Goal: Check status: Check status

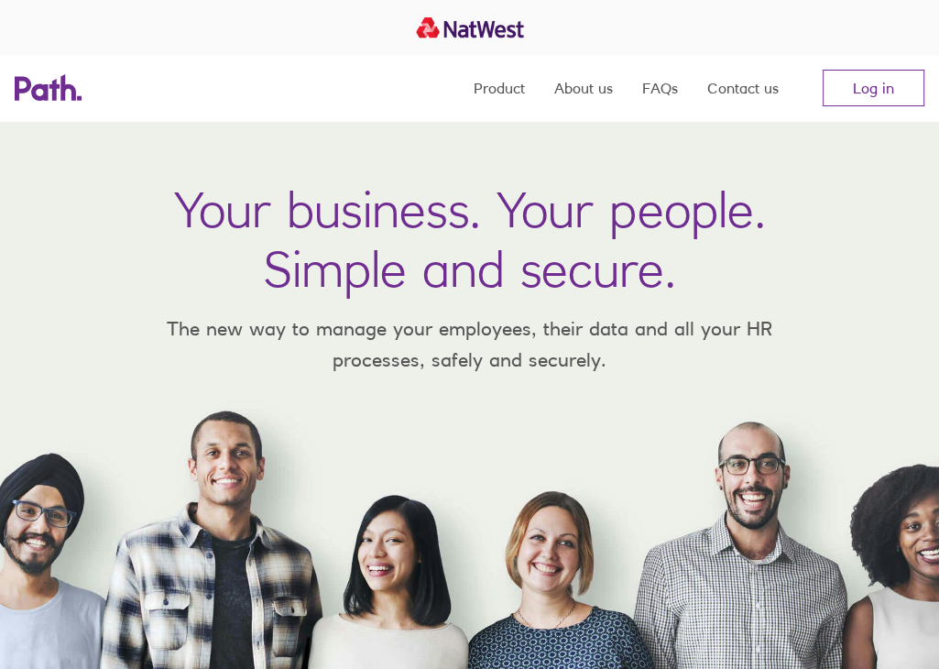
click at [61, 307] on div "Your business. Your people. Simple and secure. The new way to manage your emplo…" at bounding box center [469, 395] width 939 height 548
click at [875, 85] on link "Log in" at bounding box center [874, 88] width 102 height 37
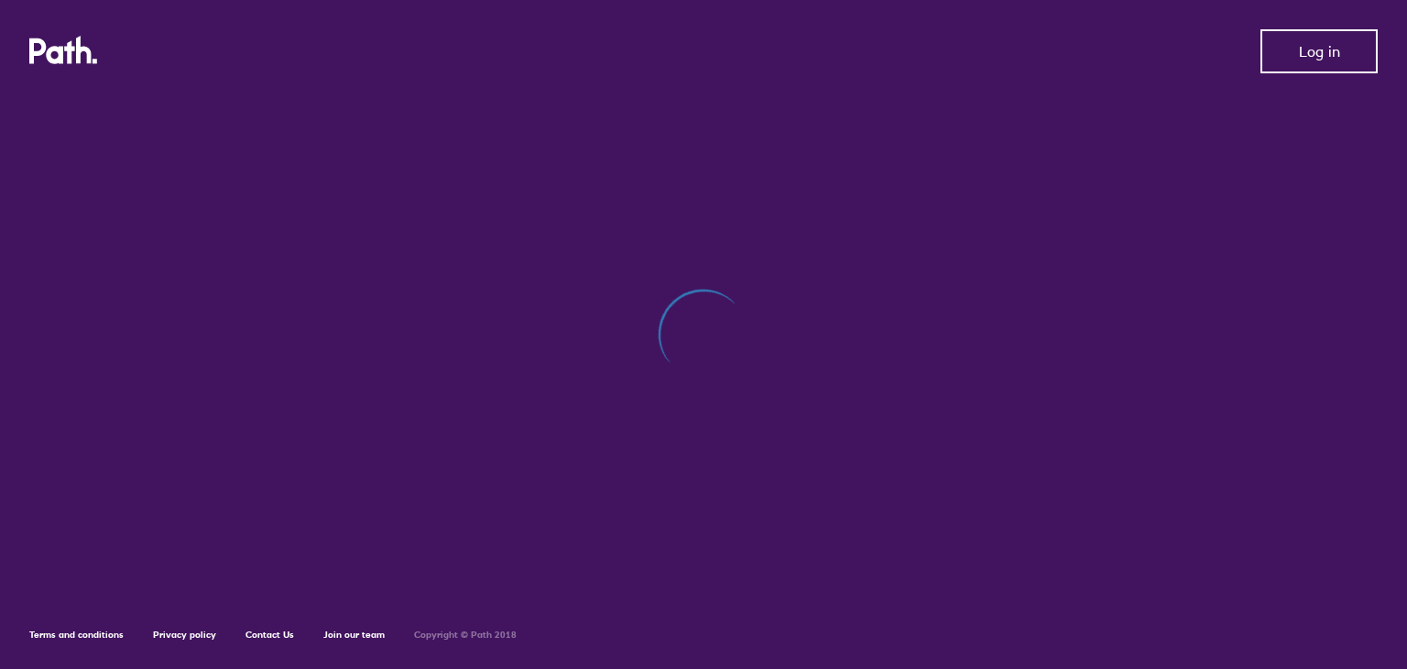
click at [1316, 49] on span "Log in" at bounding box center [1319, 51] width 41 height 16
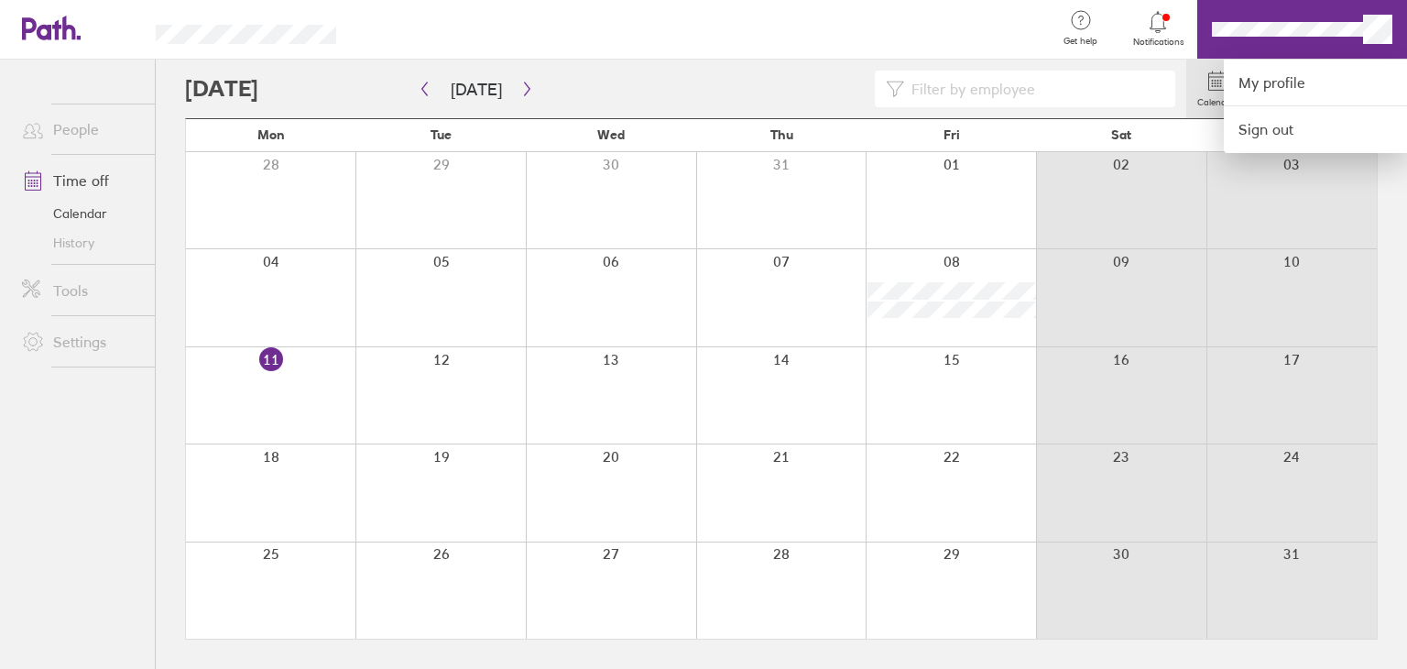
click at [919, 290] on div at bounding box center [703, 334] width 1407 height 669
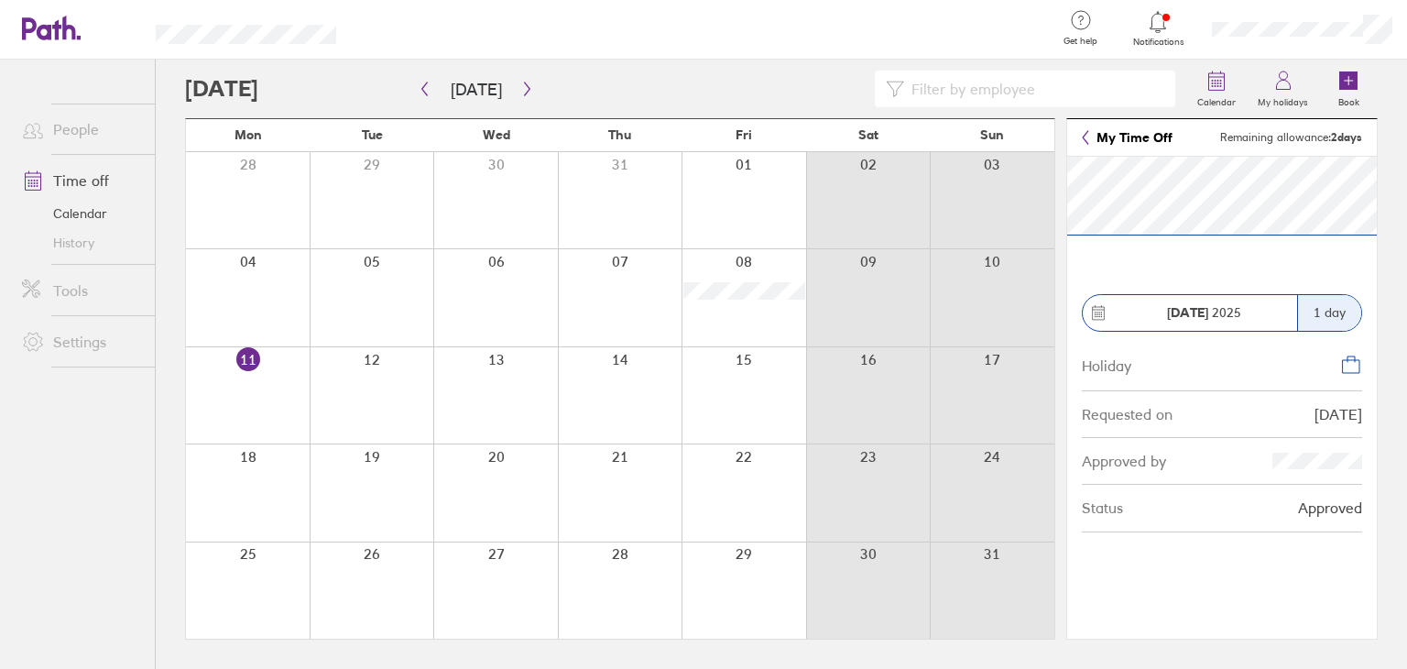
drag, startPoint x: 1369, startPoint y: 140, endPoint x: 1328, endPoint y: 144, distance: 41.4
click at [1328, 144] on header "My Time Off Remaining allowance: 2 days" at bounding box center [1222, 138] width 310 height 38
